Goal: Ask a question

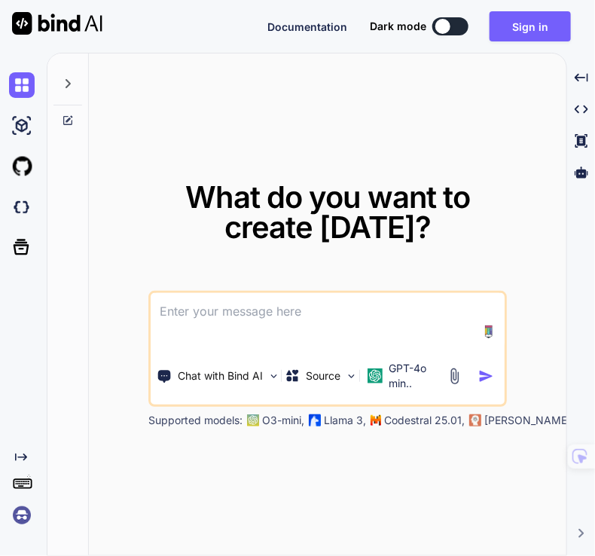
type textarea "x"
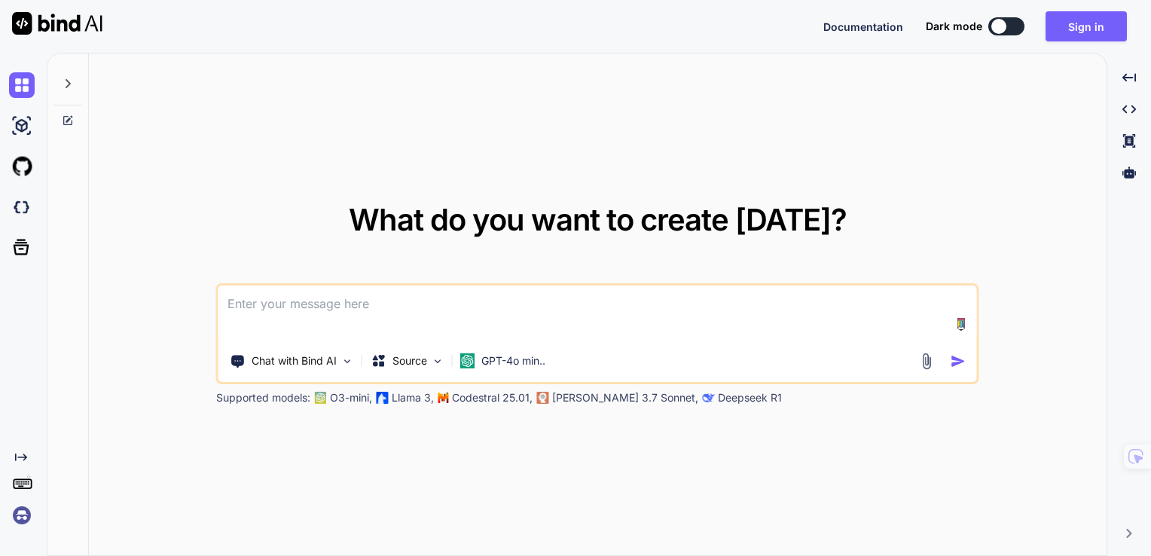
click at [298, 311] on textarea at bounding box center [598, 314] width 759 height 56
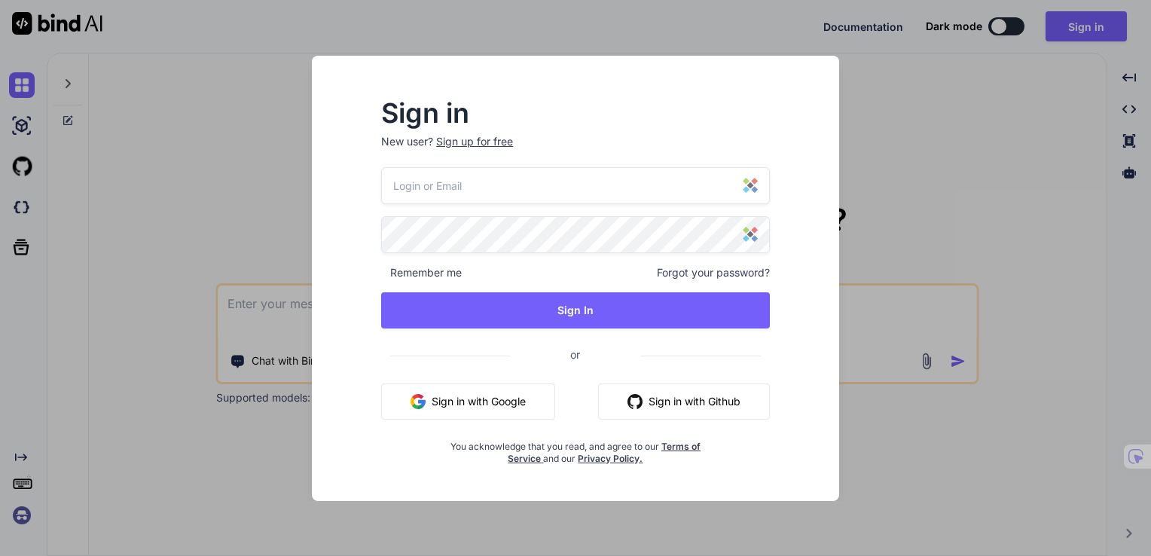
type input "[PERSON_NAME][EMAIL_ADDRESS][PERSON_NAME][DOMAIN_NAME]"
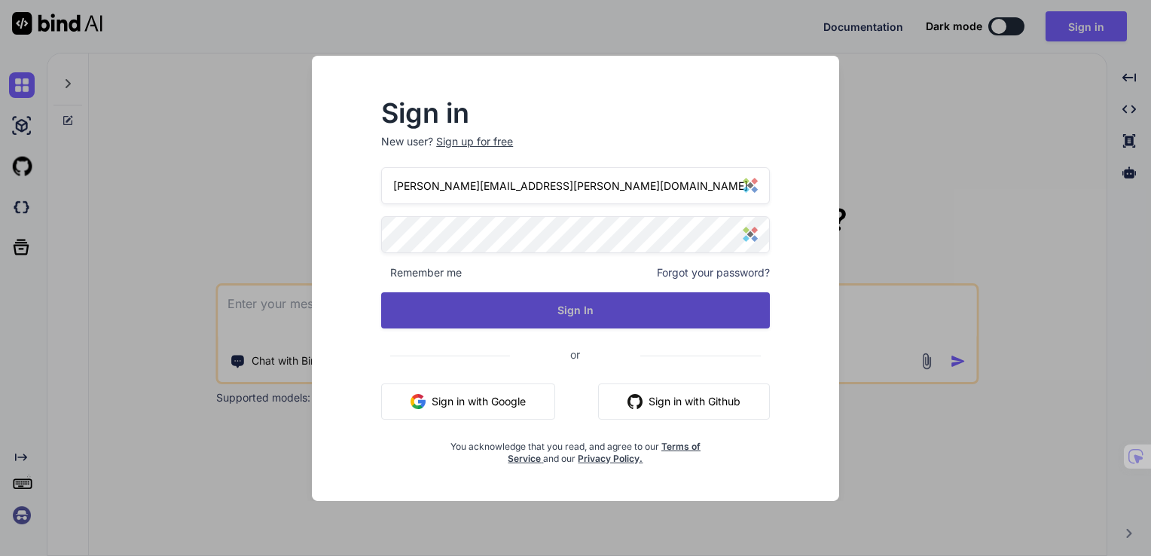
click at [563, 319] on button "Sign In" at bounding box center [575, 310] width 389 height 36
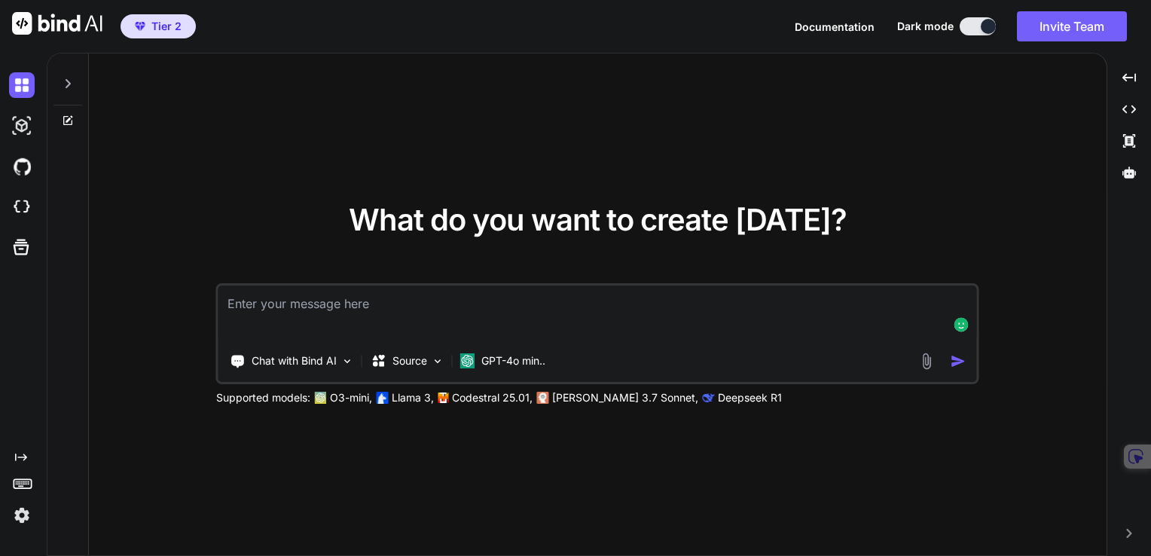
click at [368, 300] on textarea at bounding box center [598, 314] width 759 height 56
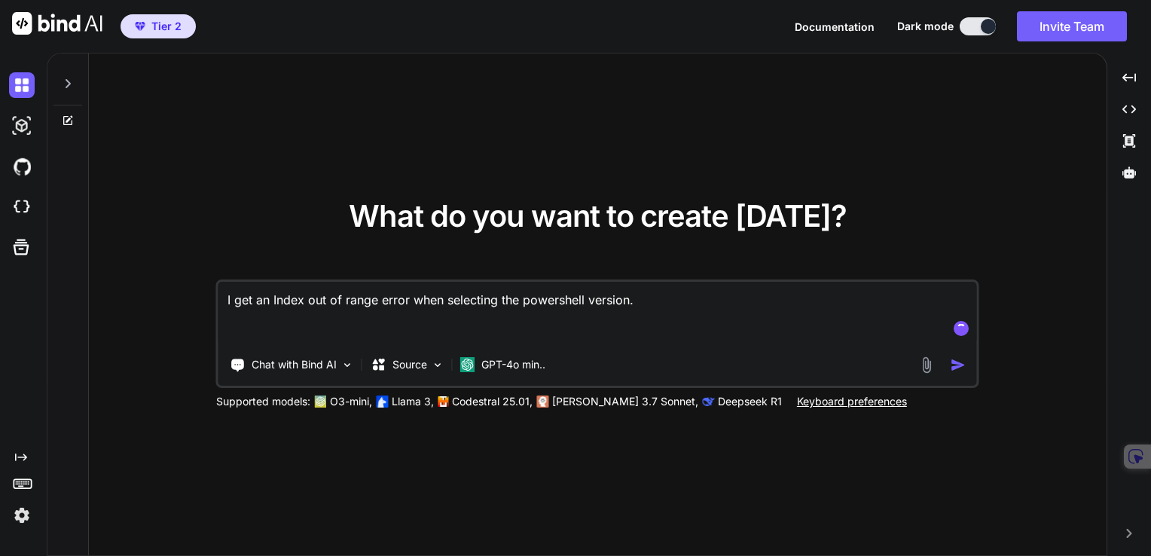
paste textarea "<# .SYNOPSIS Interactive PowerShell Script Scaffolding Generator. .DESCRIPTION …"
type textarea "I get an Index out of range error when selecting the powershell version. <# .SY…"
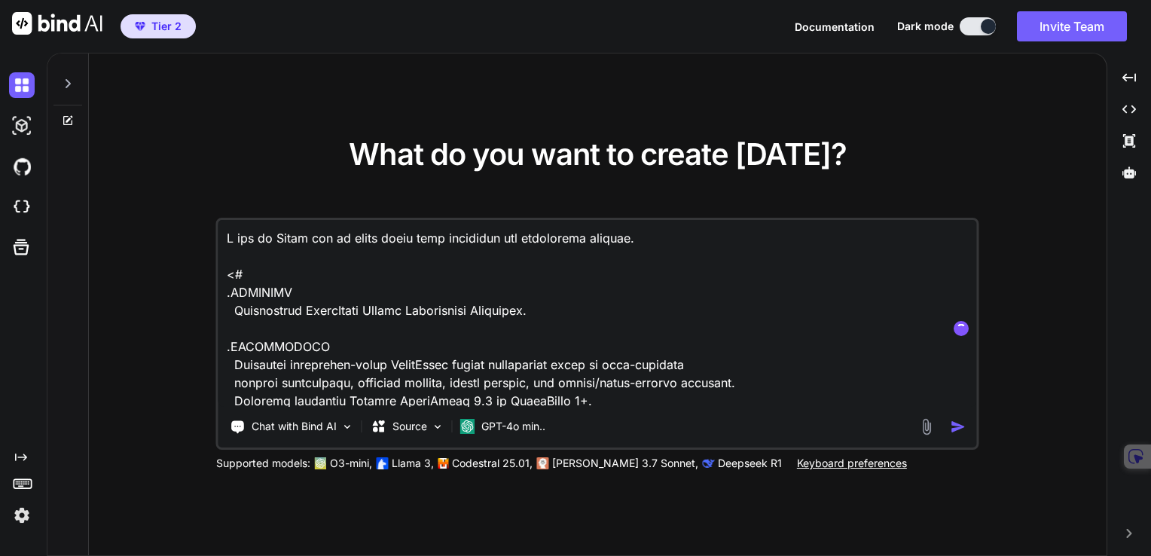
scroll to position [12623, 0]
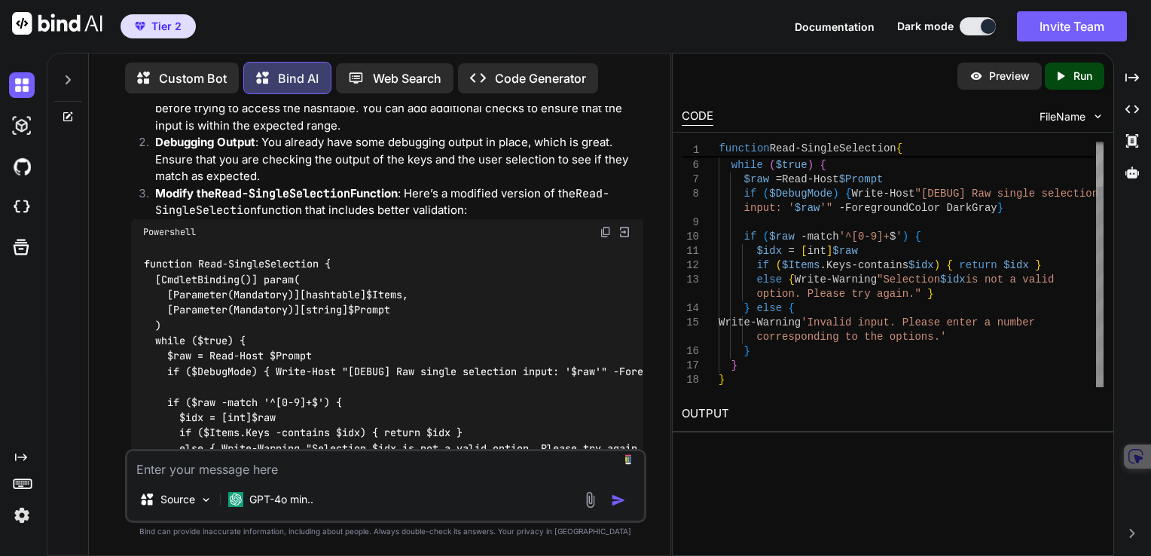
click at [594, 212] on div "[ Parameter ( Mandatory ) ] [ string ] $Prompt ) while ( $true ) { $raw = Read-…" at bounding box center [911, 237] width 385 height 301
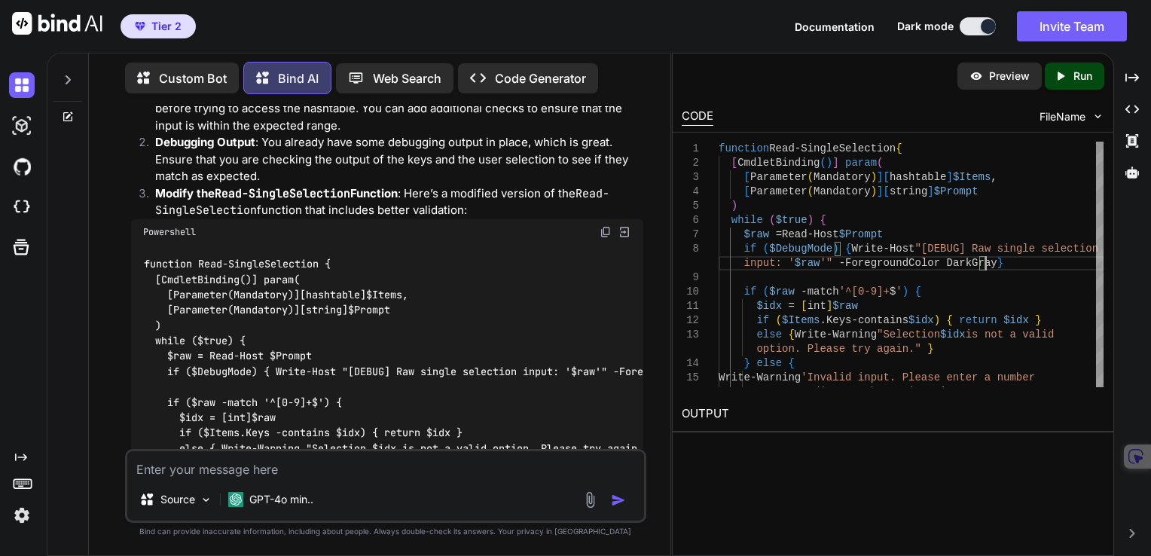
scroll to position [4747, 0]
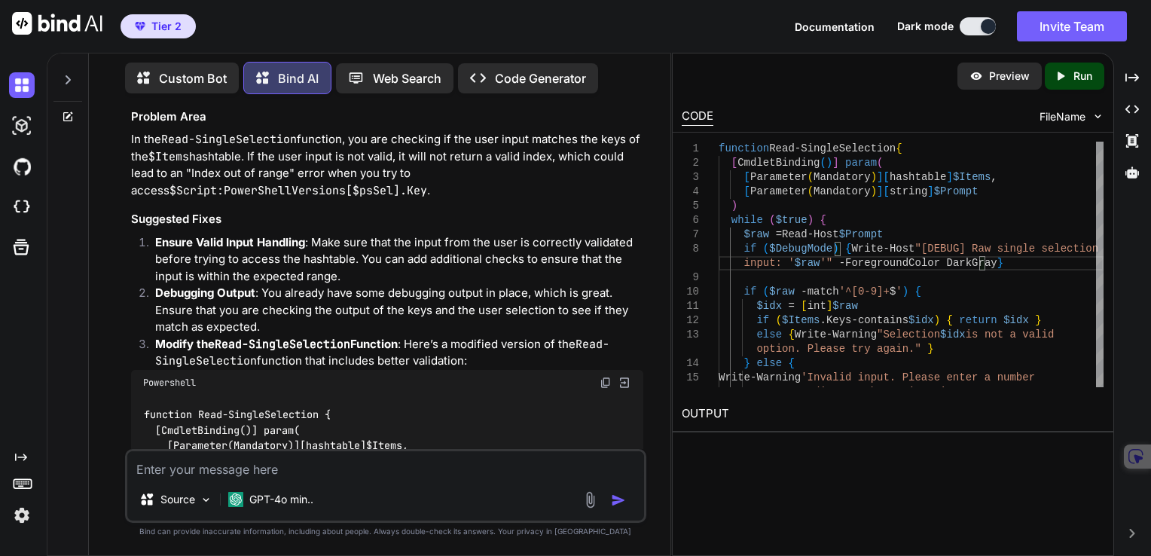
click at [594, 377] on img at bounding box center [606, 383] width 12 height 12
click at [289, 475] on textarea at bounding box center [386, 464] width 518 height 27
paste textarea "Line | 685 | Invoke-ScaffoldGenerator | ~~~~~~~~~~~~~~~~~~~~~~~~ | Index was ou…"
type textarea "Line | 685 | Invoke-ScaffoldGenerator | ~~~~~~~~~~~~~~~~~~~~~~~~ | Index was ou…"
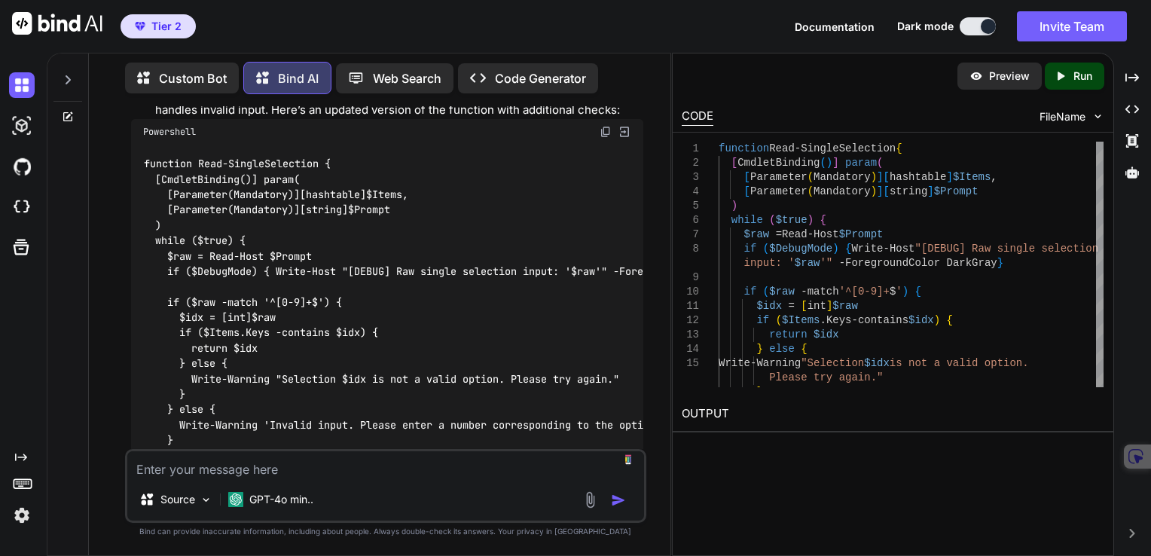
scroll to position [5767, 0]
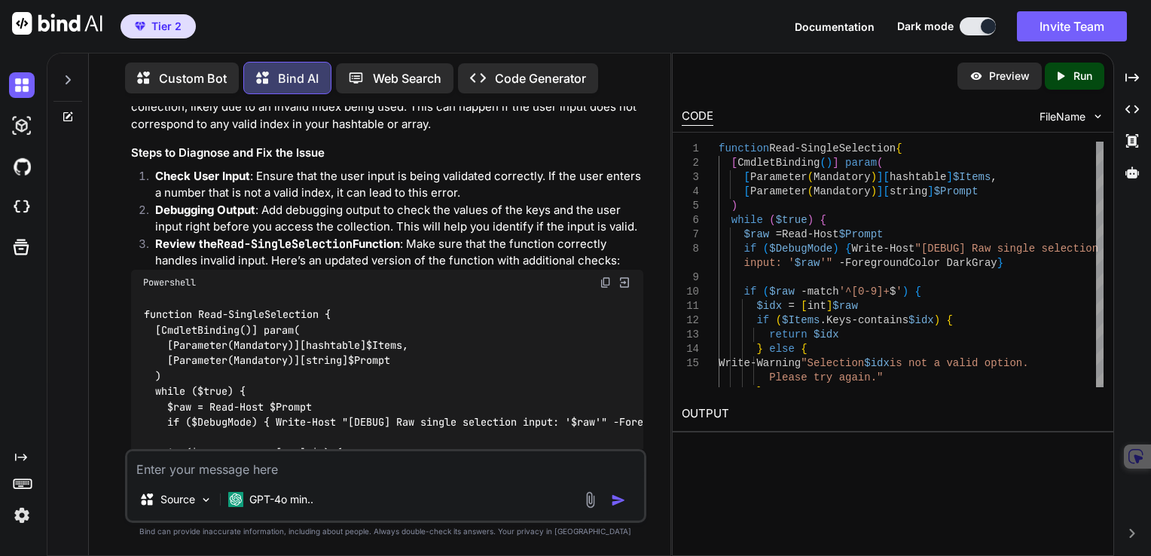
click at [594, 277] on img at bounding box center [606, 283] width 12 height 12
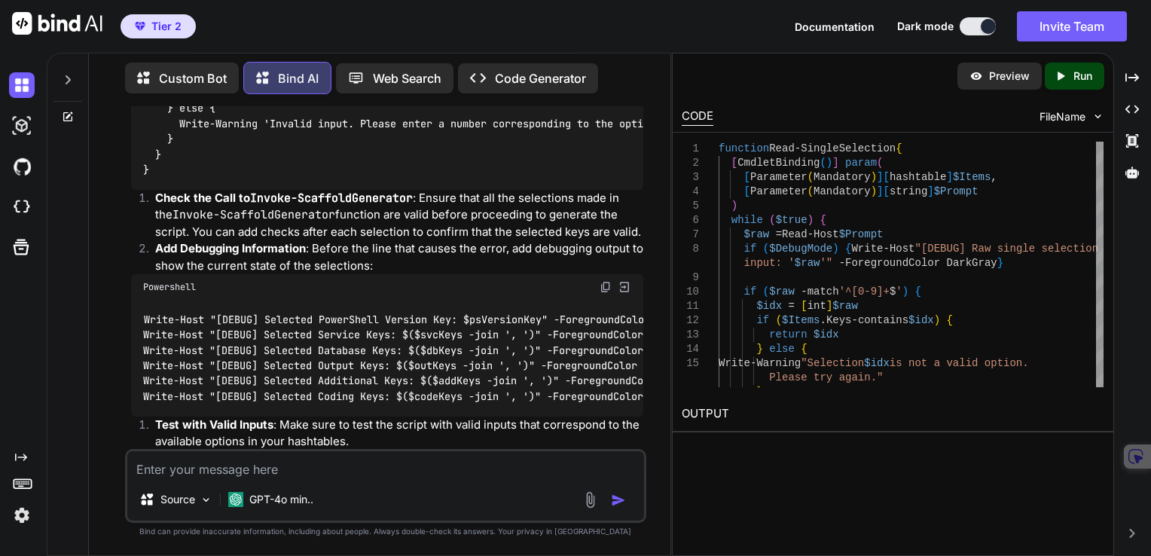
scroll to position [6278, 0]
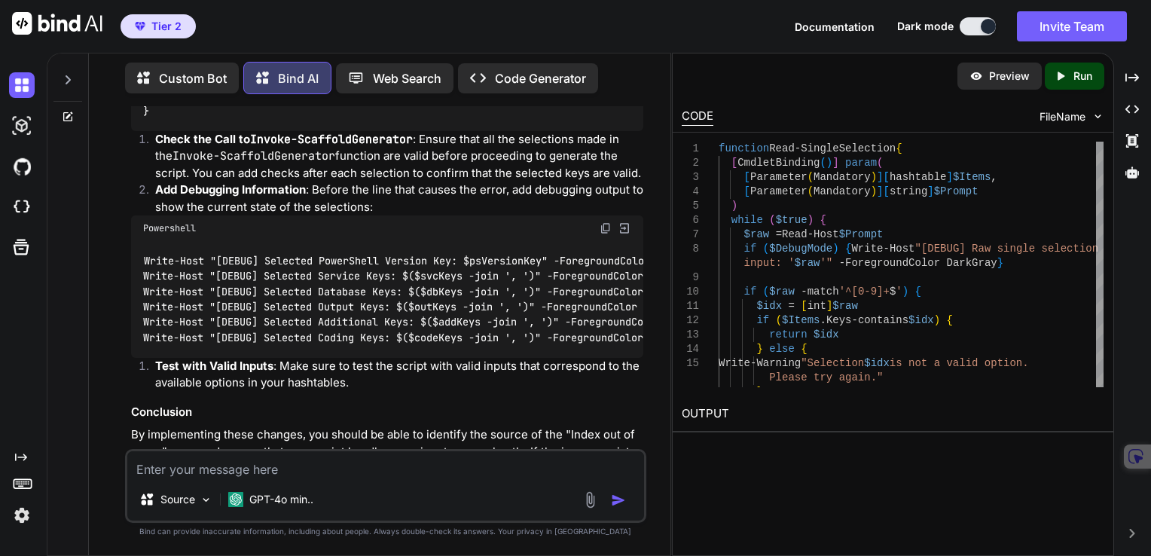
click at [594, 222] on img at bounding box center [606, 228] width 12 height 12
